Goal: Find contact information: Find contact information

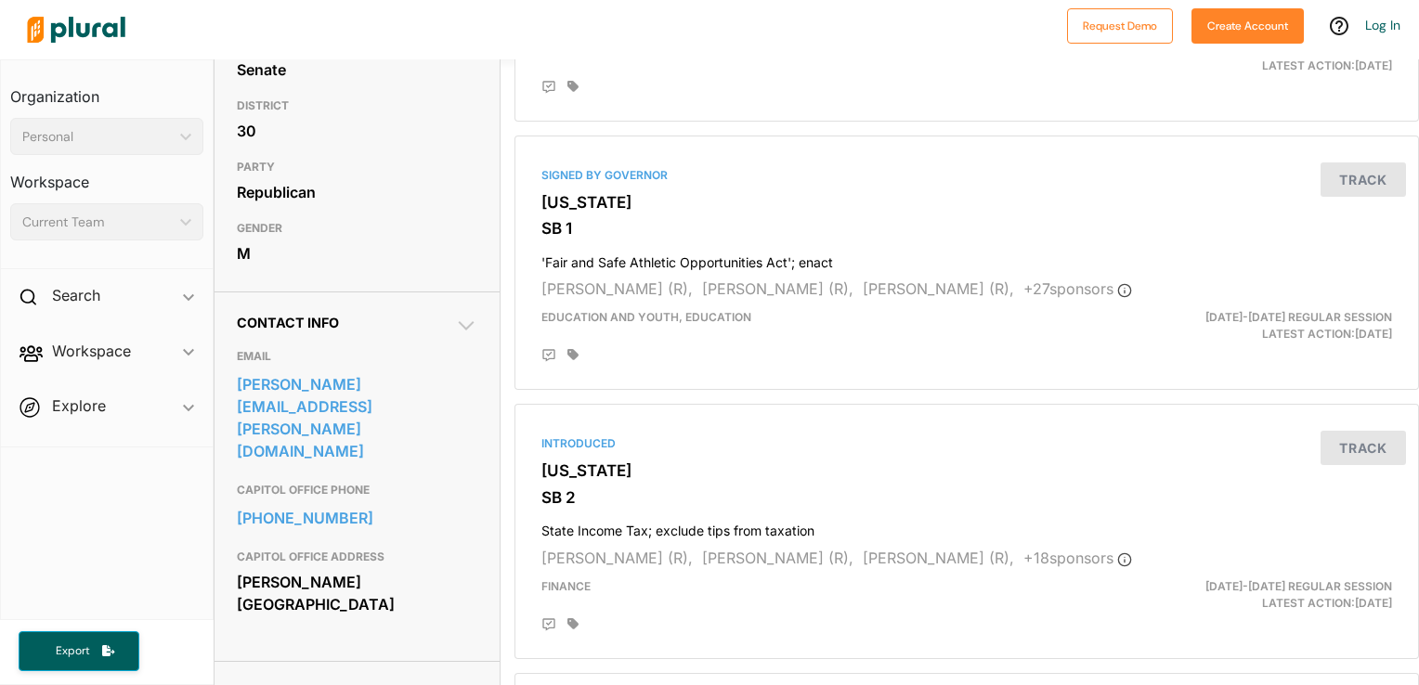
scroll to position [349, 0]
drag, startPoint x: 479, startPoint y: 384, endPoint x: 236, endPoint y: 396, distance: 243.6
click at [236, 396] on div "Contact Info EMAIL timothy.bearden@senate.ga.gov CAPITOL OFFICE PHONE 404-656-7…" at bounding box center [358, 475] width 286 height 370
drag, startPoint x: 236, startPoint y: 396, endPoint x: 319, endPoint y: 382, distance: 84.7
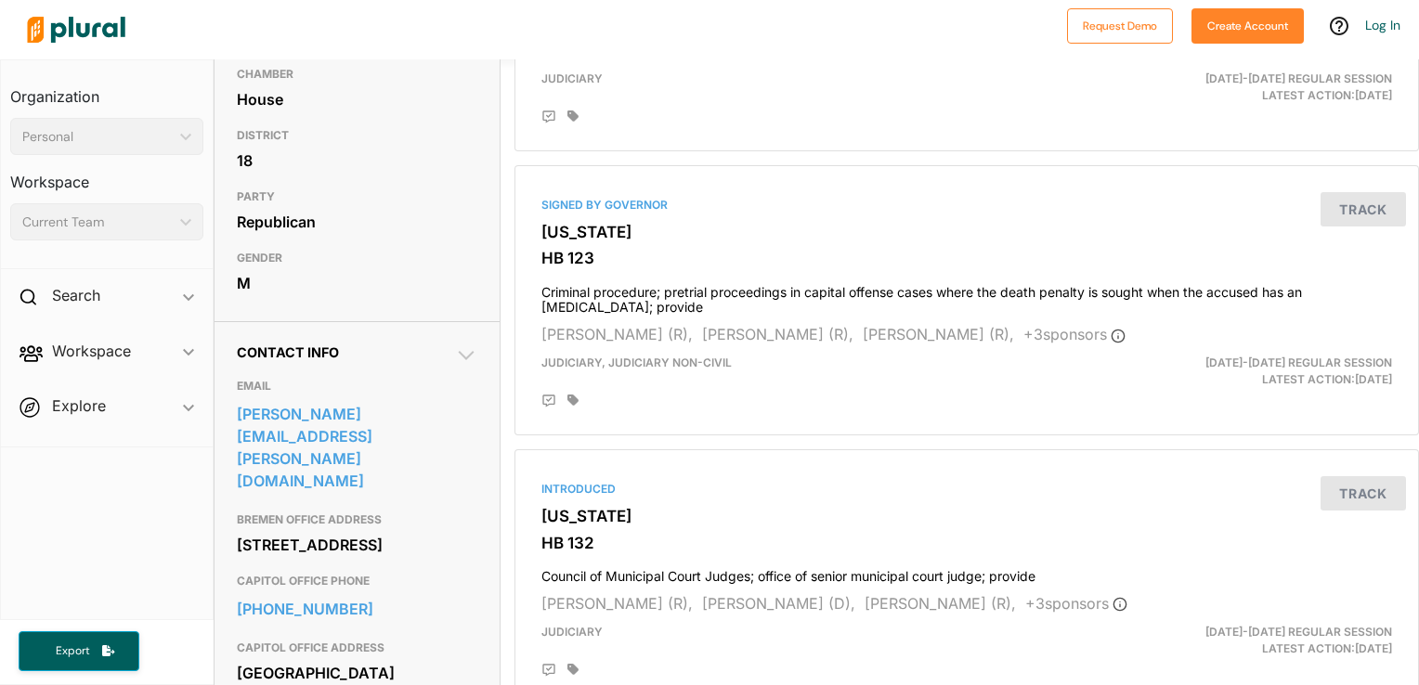
scroll to position [322, 0]
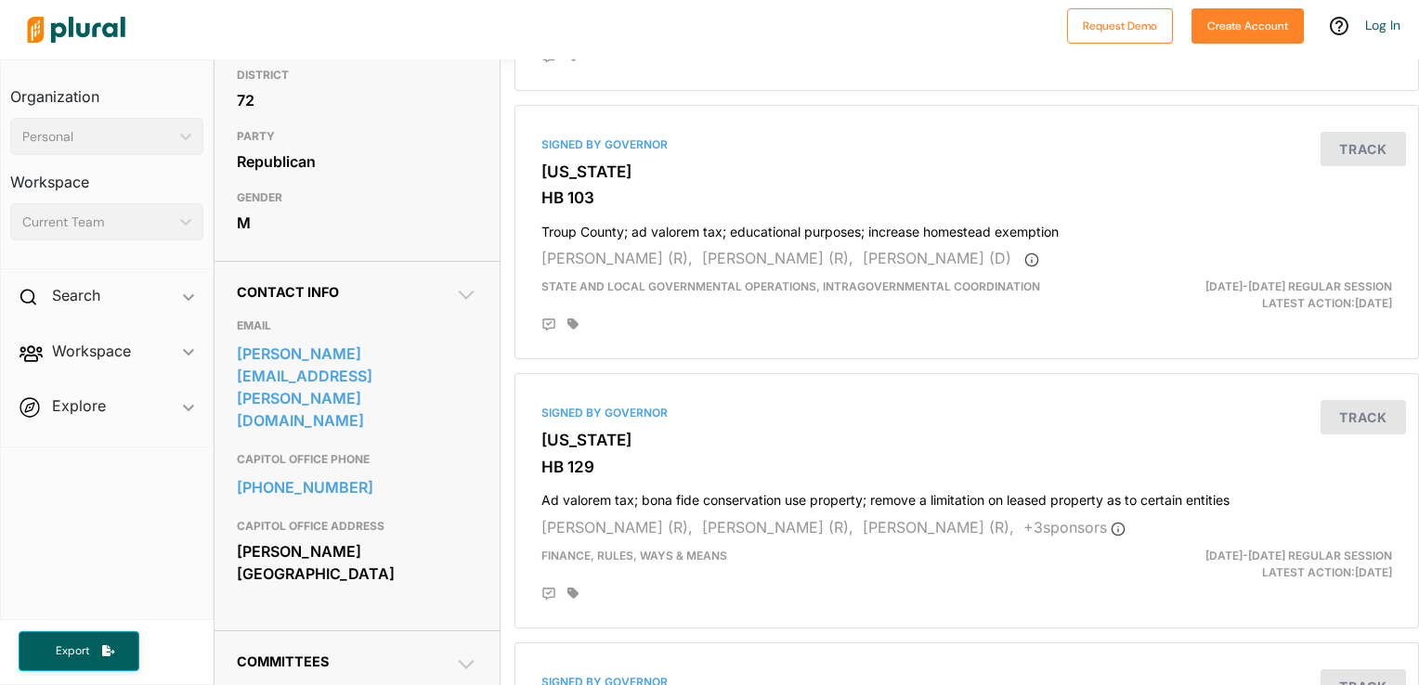
scroll to position [379, 0]
click at [322, 387] on link "[PERSON_NAME][EMAIL_ADDRESS][PERSON_NAME][DOMAIN_NAME]" at bounding box center [357, 386] width 241 height 95
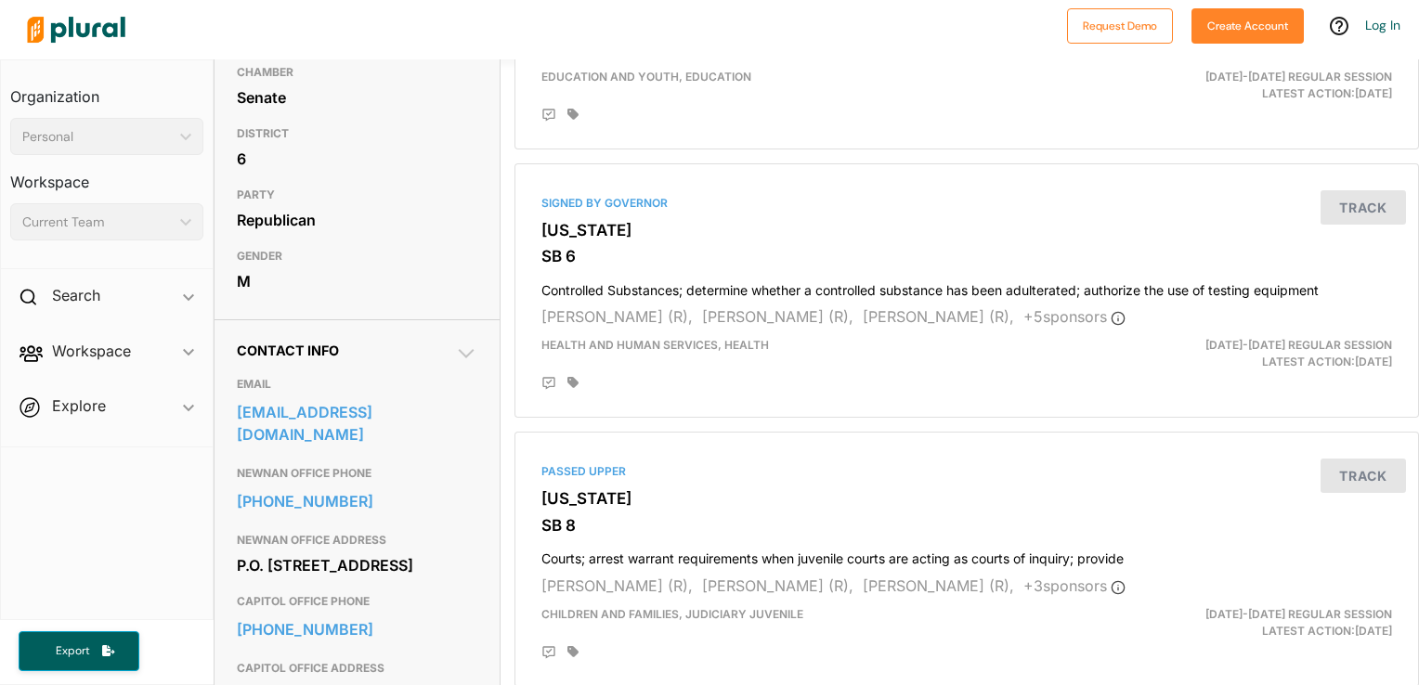
scroll to position [321, 0]
